Goal: Information Seeking & Learning: Find specific fact

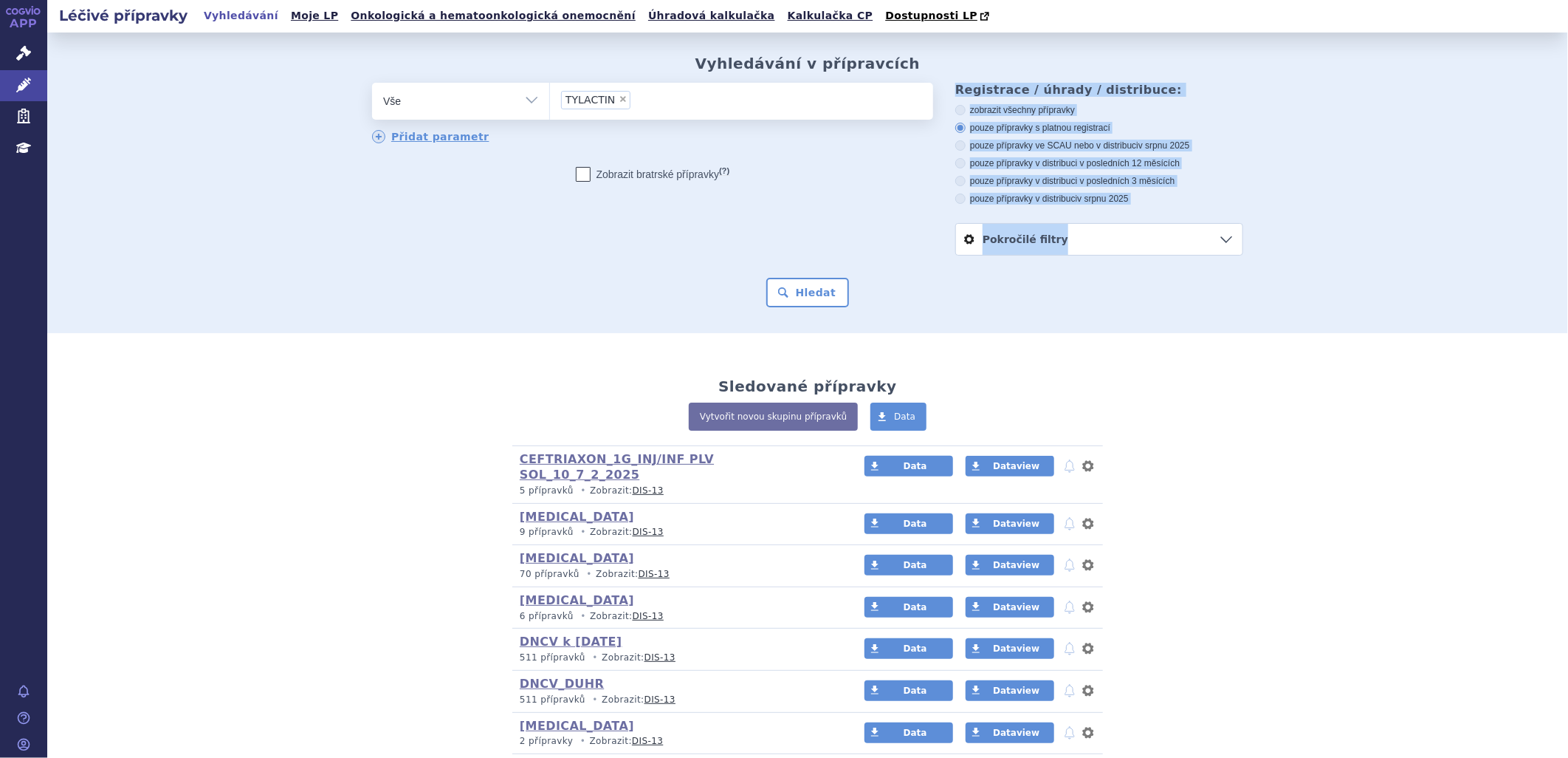
drag, startPoint x: 785, startPoint y: 255, endPoint x: 794, endPoint y: 262, distance: 11.4
click at [794, 262] on form "odstranit Vše Přípravek/SUKL kód MAH VPOIS ATC/Aktivní látka TYLACTIN" at bounding box center [807, 195] width 871 height 225
drag, startPoint x: 794, startPoint y: 262, endPoint x: 805, endPoint y: 288, distance: 28.2
click at [805, 288] on button "Hledat" at bounding box center [808, 293] width 83 height 29
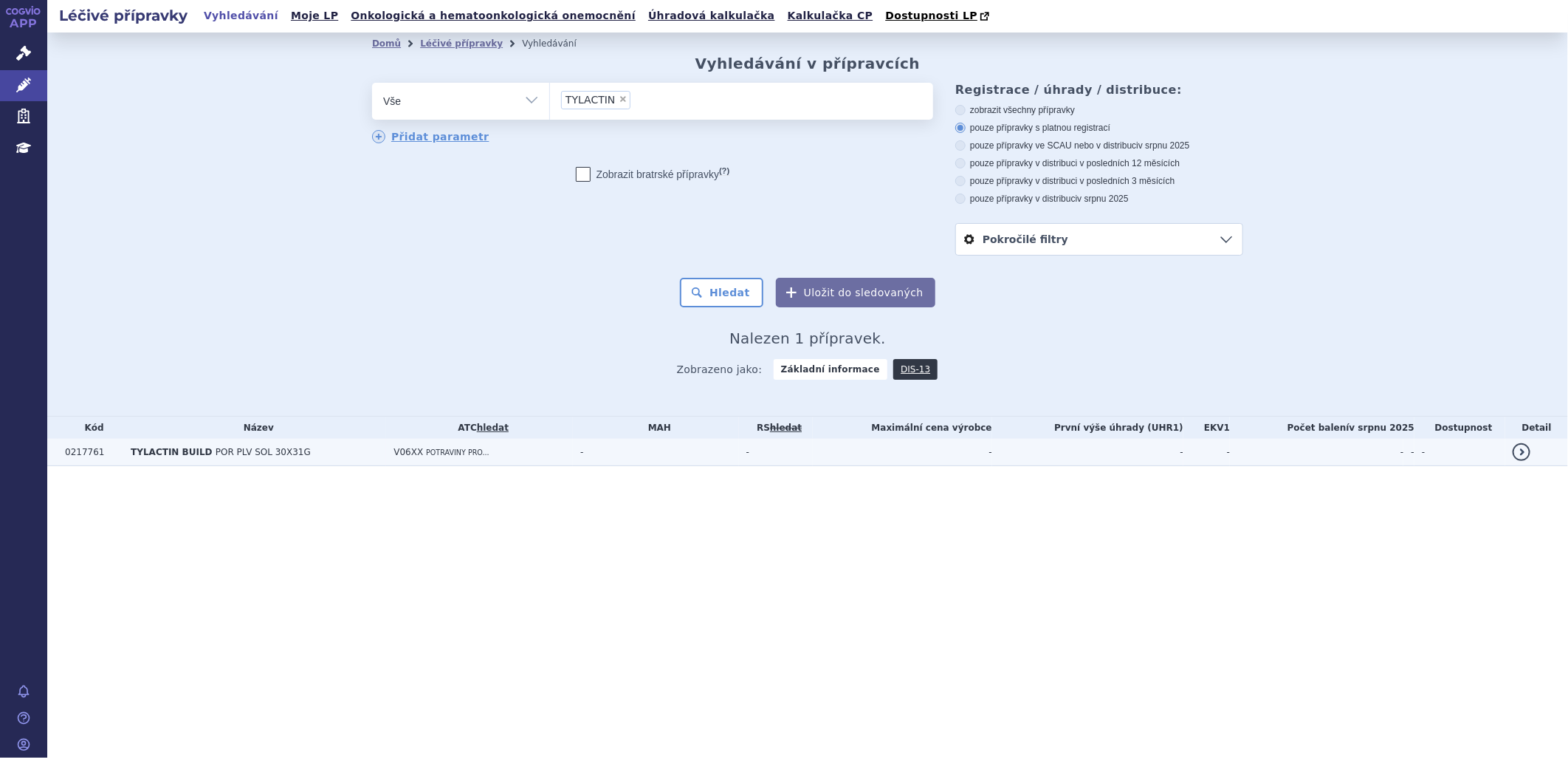
click at [216, 454] on span "POR PLV SOL 30X31G" at bounding box center [263, 452] width 96 height 11
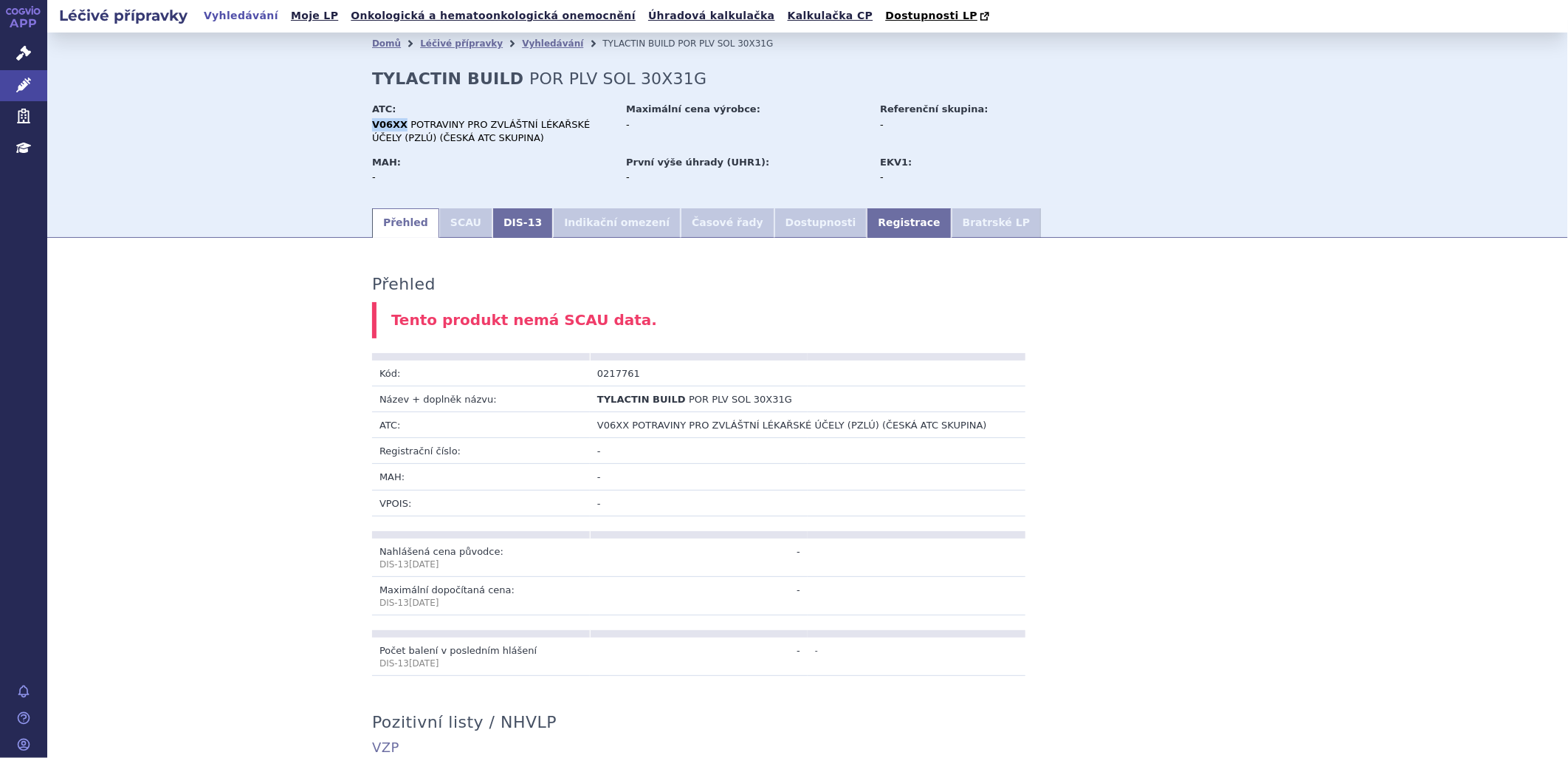
drag, startPoint x: 395, startPoint y: 126, endPoint x: 368, endPoint y: 121, distance: 27.5
click at [372, 121] on strong "V06XX" at bounding box center [390, 125] width 36 height 11
copy strong "V06XX"
